Goal: Task Accomplishment & Management: Manage account settings

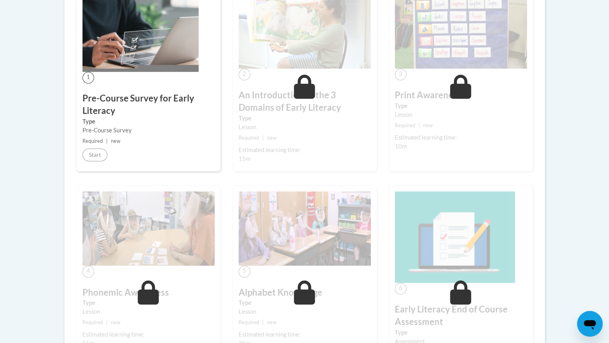
scroll to position [257, 0]
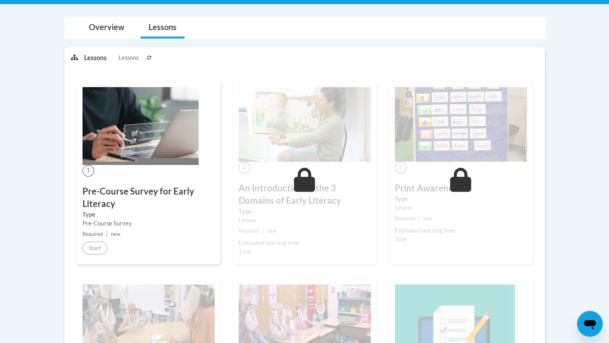
scroll to position [163, 0]
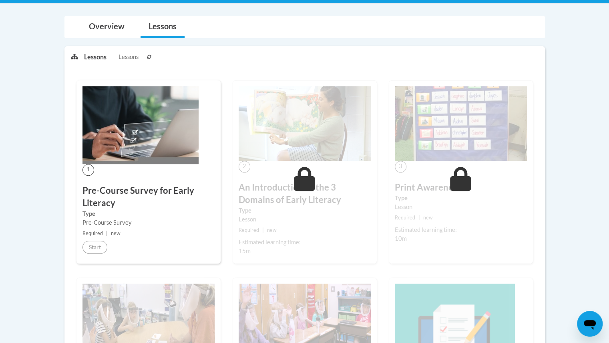
click at [167, 163] on div "1 Pre-Course Survey for Early Literacy Type Pre-Course Survey Required | new St…" at bounding box center [149, 171] width 144 height 183
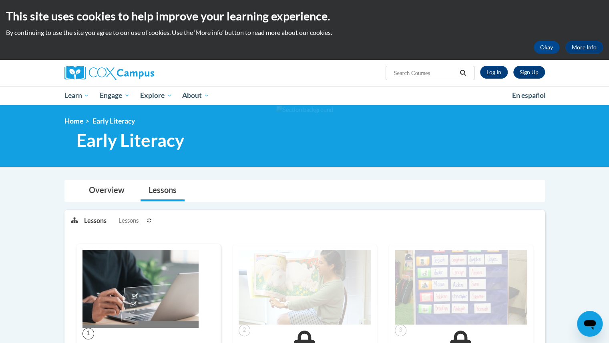
scroll to position [2, 0]
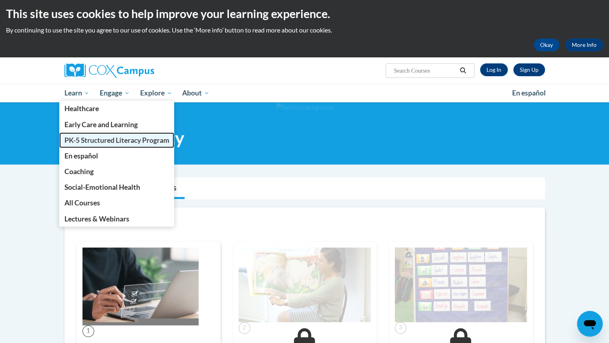
click at [101, 137] on span "PK-5 Structured Literacy Program" at bounding box center [116, 140] width 105 height 8
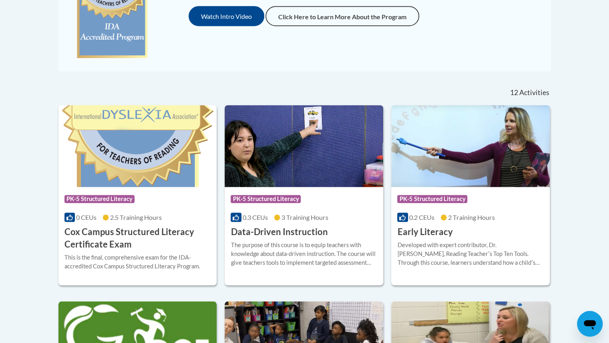
scroll to position [276, 0]
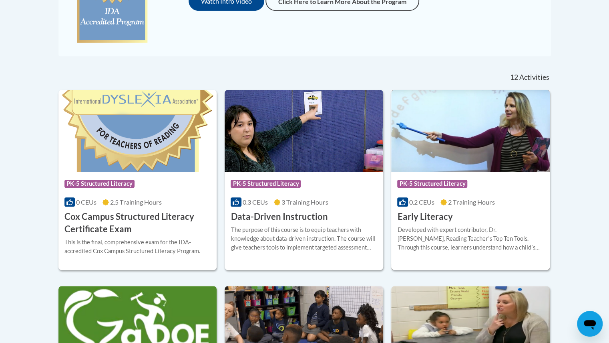
click at [454, 149] on img at bounding box center [470, 131] width 159 height 82
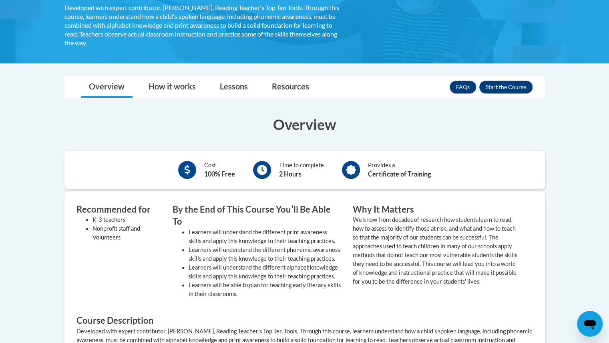
scroll to position [163, 0]
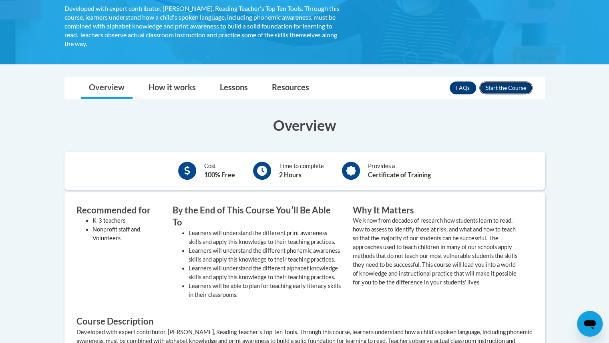
click at [504, 87] on button "Enroll" at bounding box center [506, 87] width 53 height 13
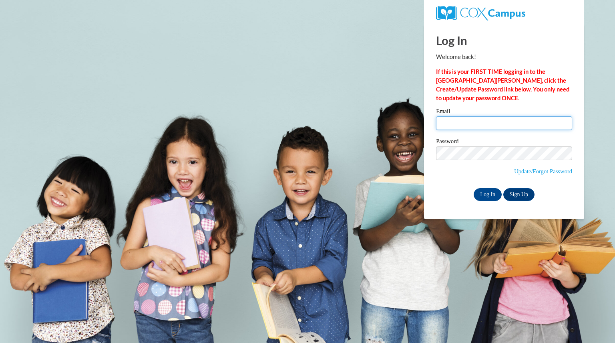
click at [514, 121] on input "Email" at bounding box center [504, 123] width 136 height 14
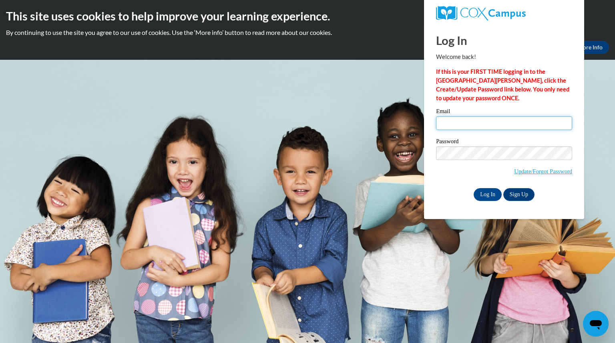
type input "[EMAIL_ADDRESS][DOMAIN_NAME]"
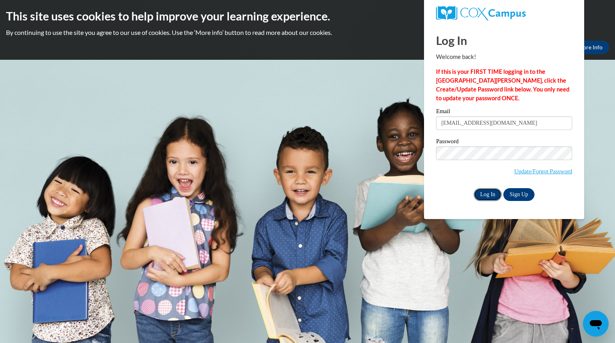
click at [486, 191] on input "Log In" at bounding box center [488, 194] width 28 height 13
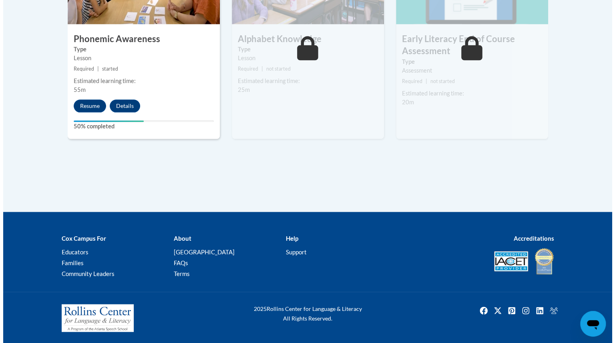
scroll to position [546, 0]
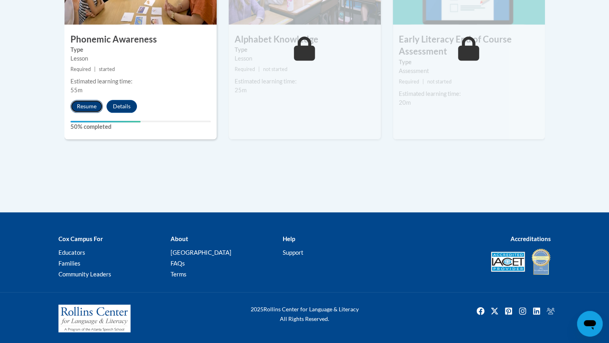
click at [88, 102] on button "Resume" at bounding box center [87, 106] width 32 height 13
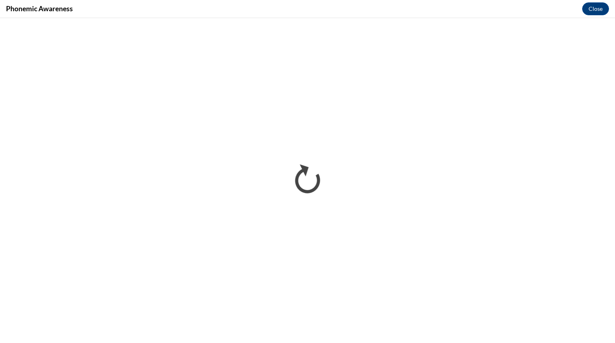
scroll to position [0, 0]
